Goal: Transaction & Acquisition: Download file/media

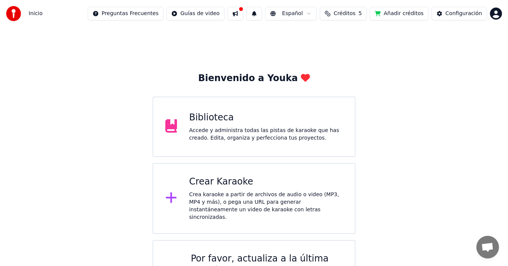
click at [495, 13] on html "Inicio Preguntas Frecuentes Guías de video Español Créditos 5 Añadir créditos C…" at bounding box center [254, 161] width 508 height 322
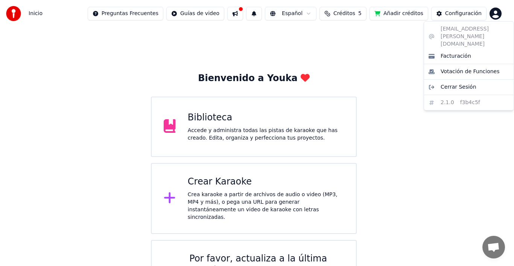
click at [495, 13] on html "Inicio Preguntas Frecuentes Guías de video Español Créditos 5 Añadir créditos C…" at bounding box center [257, 161] width 514 height 322
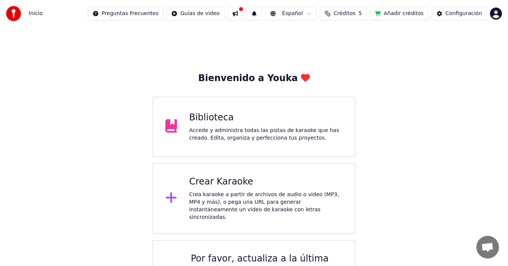
click at [495, 13] on html "Inicio Preguntas Frecuentes Guías de video Español Créditos 5 Añadir créditos C…" at bounding box center [254, 161] width 508 height 322
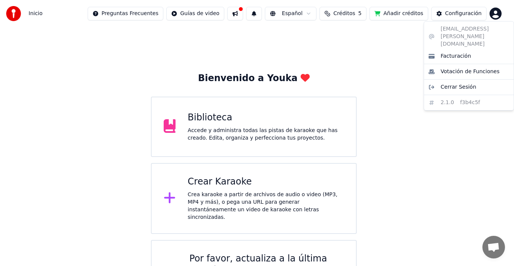
click at [308, 14] on html "Inicio Preguntas Frecuentes Guías de video Español Créditos 5 Añadir créditos C…" at bounding box center [257, 161] width 514 height 322
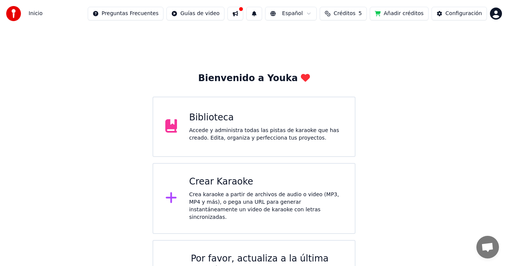
click at [308, 14] on html "Inicio Preguntas Frecuentes Guías de video Español Créditos 5 Añadir créditos C…" at bounding box center [254, 161] width 508 height 322
click at [222, 34] on html "Inicio Preguntas Frecuentes Guías de video Español Créditos 5 Añadir créditos C…" at bounding box center [254, 161] width 508 height 322
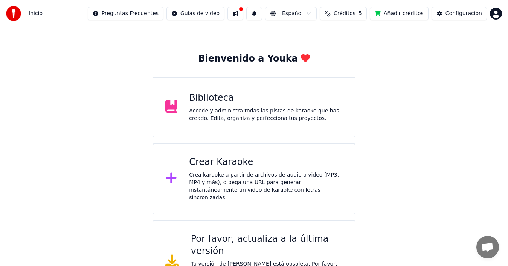
scroll to position [30, 0]
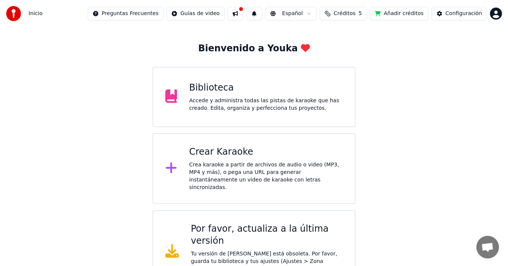
click at [257, 105] on div "Accede y administra todas las pistas de karaoke que has creado. Edita, organiza…" at bounding box center [266, 104] width 154 height 15
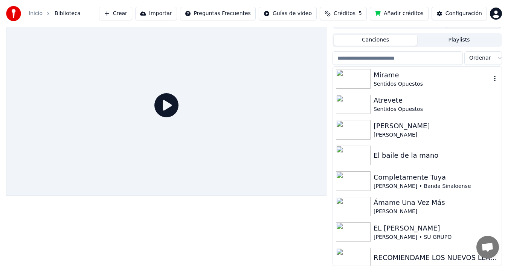
scroll to position [38, 0]
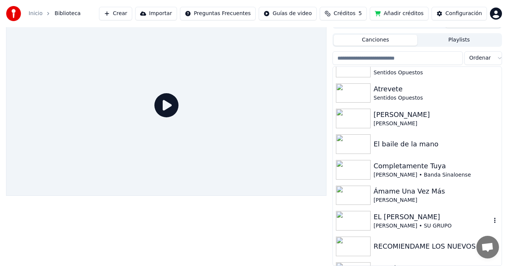
drag, startPoint x: 395, startPoint y: 194, endPoint x: 369, endPoint y: 192, distance: 26.1
click at [491, 196] on icon "button" at bounding box center [495, 194] width 8 height 6
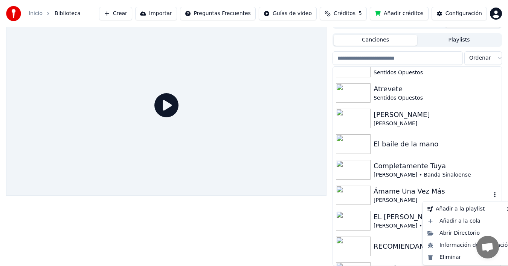
click at [401, 191] on div "Ámame Una Vez Más" at bounding box center [433, 191] width 118 height 11
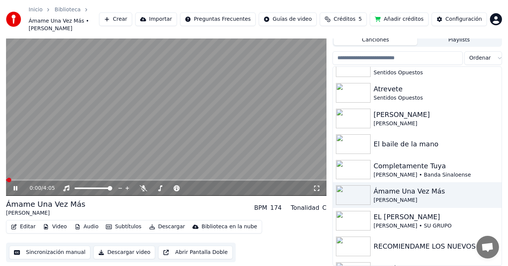
click at [17, 189] on icon at bounding box center [16, 188] width 4 height 5
drag, startPoint x: 91, startPoint y: 193, endPoint x: 0, endPoint y: 186, distance: 91.0
click at [0, 186] on div "0:00 / 4:05 Ámame Una Vez Más [PERSON_NAME] BPM 174 Tonalidad C Editar Video Au…" at bounding box center [254, 140] width 508 height 250
click at [75, 190] on span at bounding box center [77, 188] width 5 height 5
click at [13, 190] on icon at bounding box center [20, 188] width 17 height 6
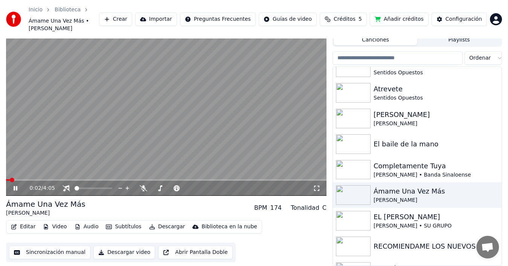
click at [15, 189] on icon at bounding box center [16, 188] width 4 height 5
click at [161, 228] on button "Descargar" at bounding box center [167, 226] width 42 height 11
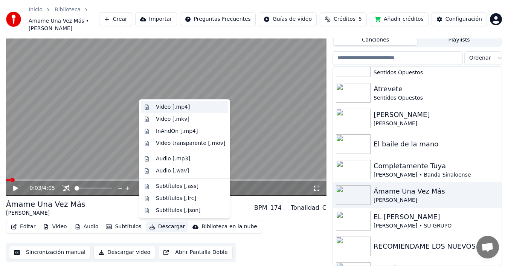
click at [178, 108] on div "Video [.mp4]" at bounding box center [173, 107] width 34 height 8
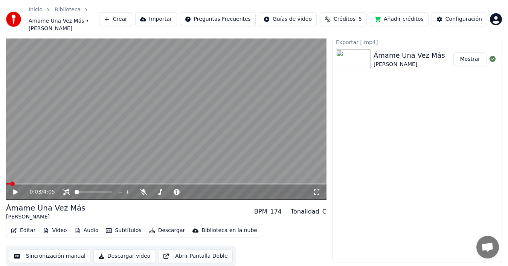
click at [465, 62] on button "Mostrar" at bounding box center [469, 59] width 33 height 14
click at [472, 61] on button "Mostrar" at bounding box center [469, 59] width 33 height 14
click at [3, 204] on div "0:03 / 4:05 Ámame Una Vez Más [PERSON_NAME] BPM 174 Tonalidad C Editar Video Au…" at bounding box center [254, 142] width 508 height 247
click at [112, 194] on span at bounding box center [110, 191] width 5 height 5
click at [157, 230] on button "Descargar" at bounding box center [167, 230] width 42 height 11
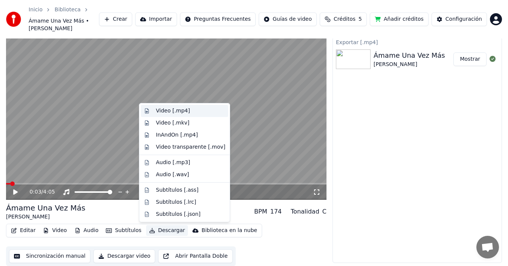
click at [181, 112] on div "Video [.mp4]" at bounding box center [173, 111] width 34 height 8
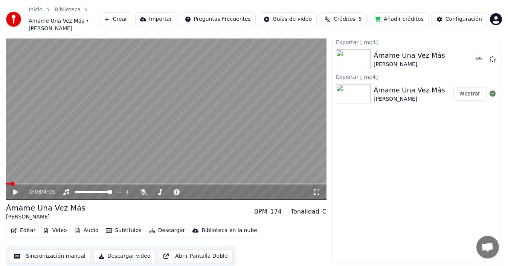
click at [473, 93] on button "Mostrar" at bounding box center [469, 94] width 33 height 14
drag, startPoint x: 396, startPoint y: 56, endPoint x: 399, endPoint y: 70, distance: 15.1
click at [391, 84] on div "Exportar [.mp4] Ámame Una Vez Más [PERSON_NAME] Mostrar Exportar [.mp4] Ámame U…" at bounding box center [417, 150] width 169 height 226
click at [469, 59] on button "Mostrar" at bounding box center [469, 59] width 33 height 14
